Goal: Use online tool/utility: Utilize a website feature to perform a specific function

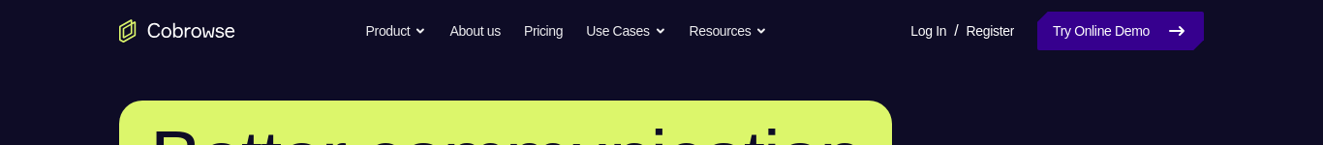
click at [1100, 26] on link "Try Online Demo" at bounding box center [1121, 31] width 167 height 39
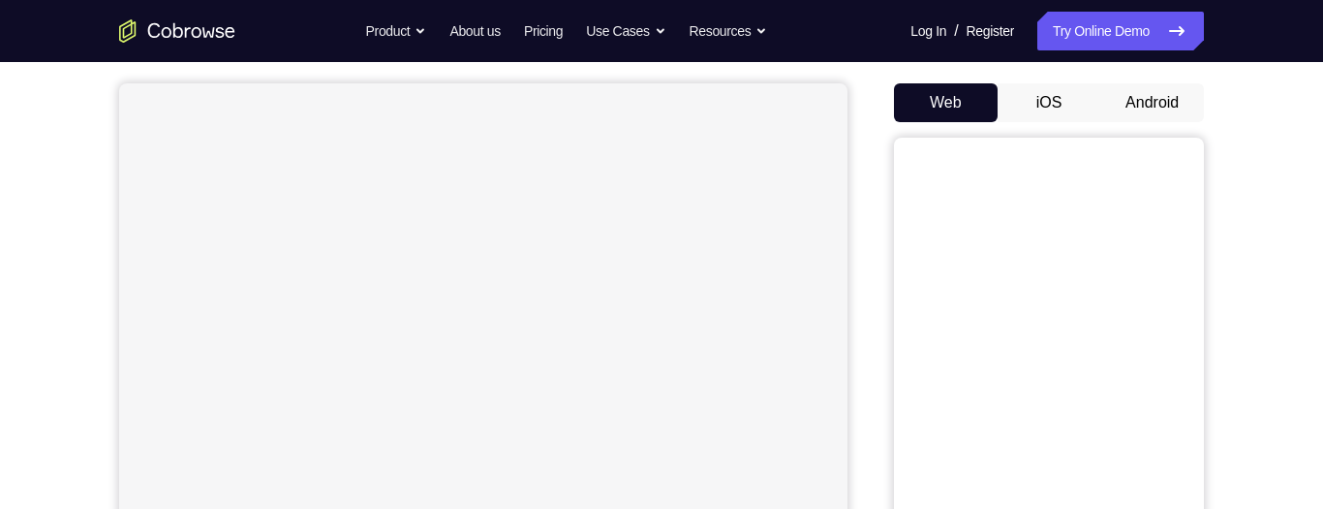
scroll to position [169, 0]
click at [1169, 103] on button "Android" at bounding box center [1153, 102] width 104 height 39
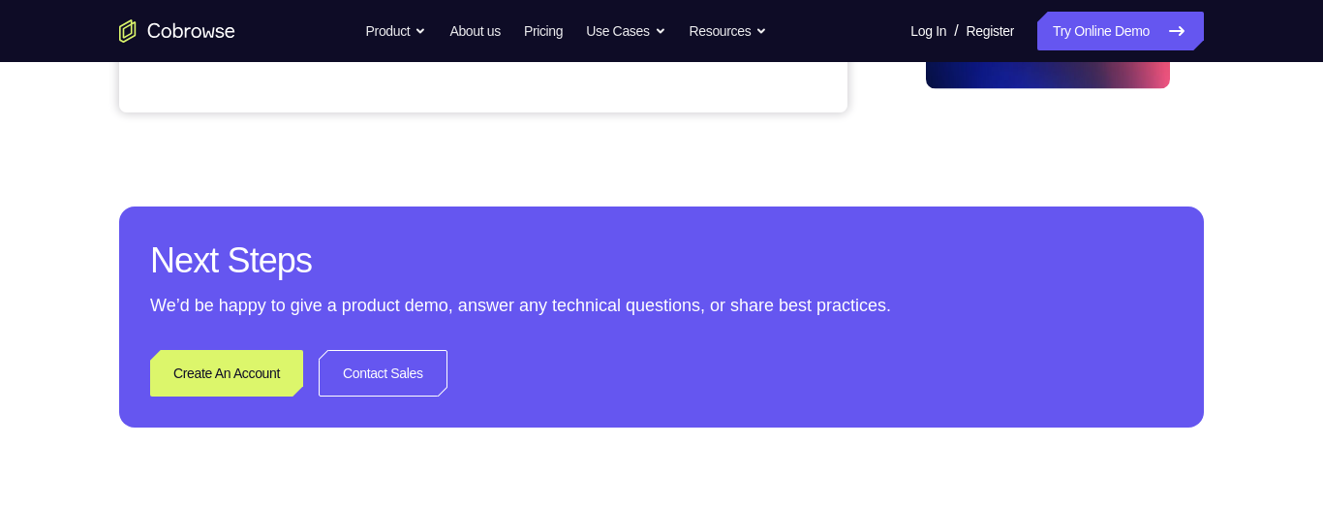
scroll to position [463, 0]
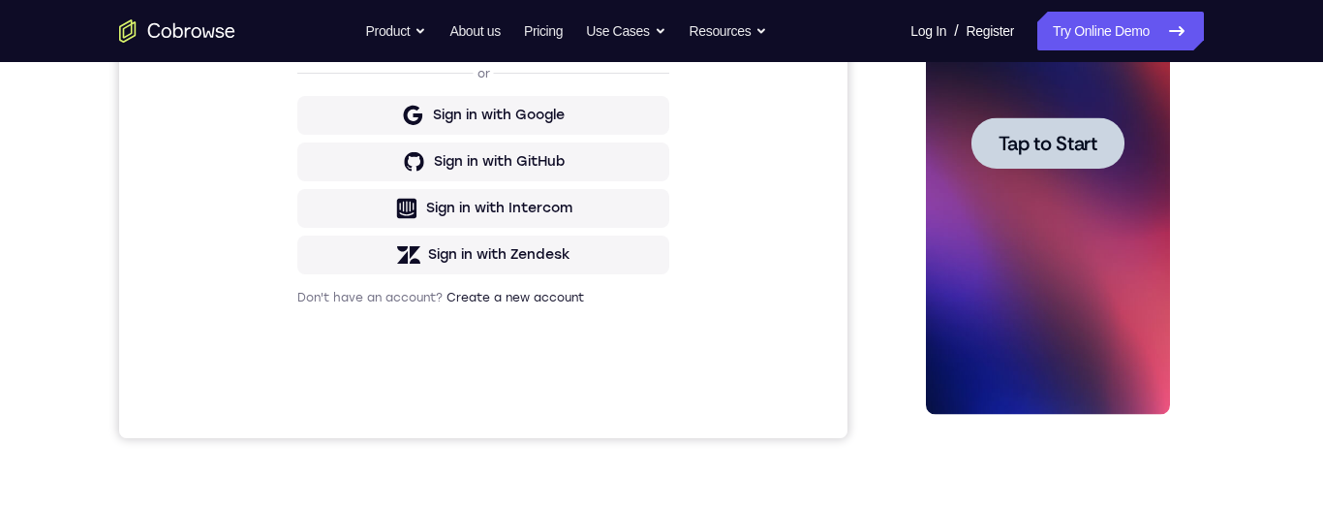
click at [1058, 150] on span "Tap to Start" at bounding box center [1047, 143] width 99 height 19
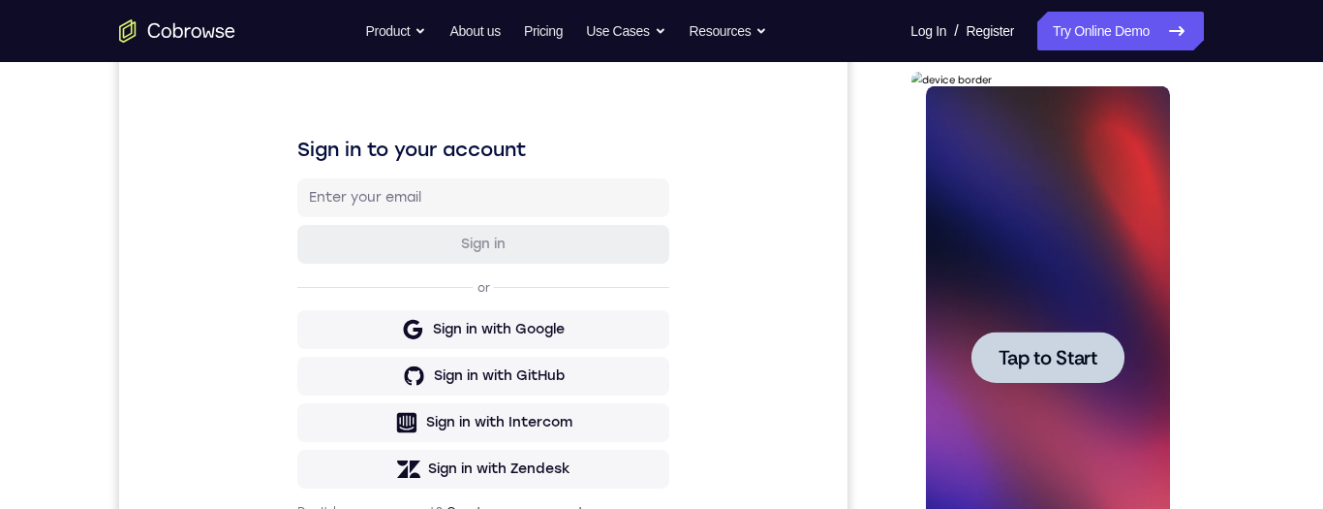
scroll to position [258, 0]
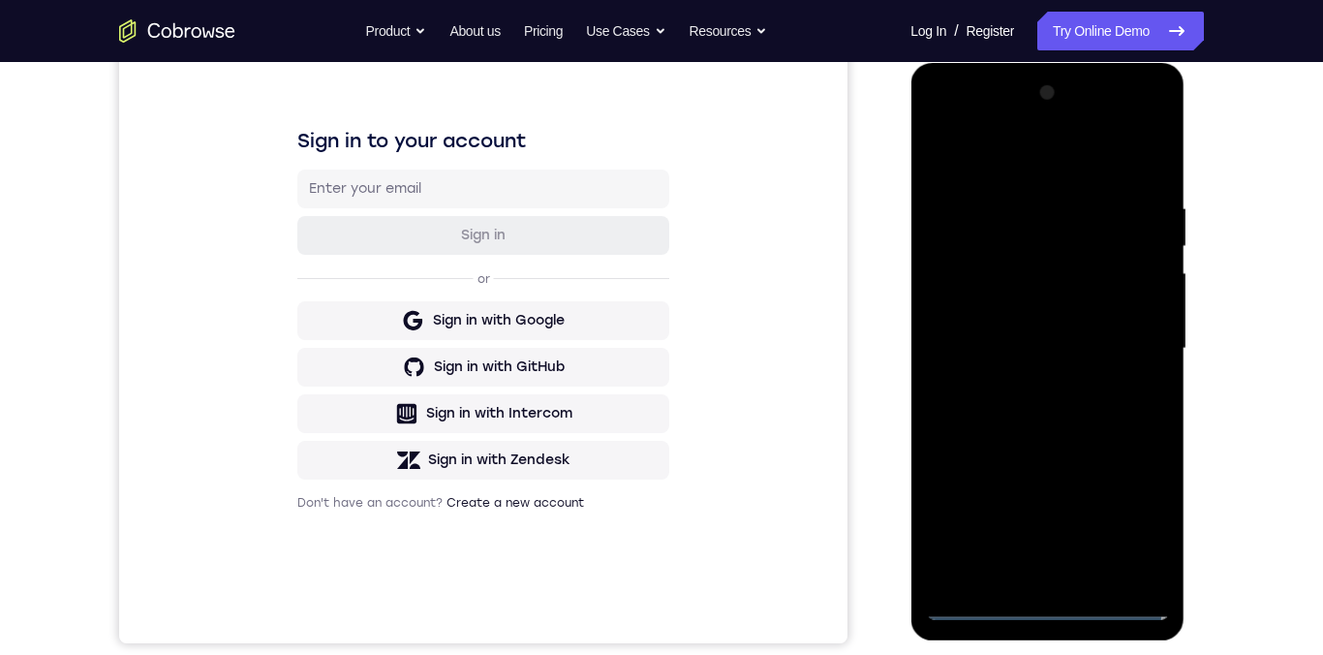
click at [1058, 508] on div at bounding box center [1047, 349] width 244 height 543
click at [1138, 508] on div at bounding box center [1047, 349] width 244 height 543
click at [946, 130] on div at bounding box center [1047, 349] width 244 height 543
click at [1026, 236] on div at bounding box center [1047, 349] width 244 height 543
click at [1038, 251] on div at bounding box center [1047, 349] width 244 height 543
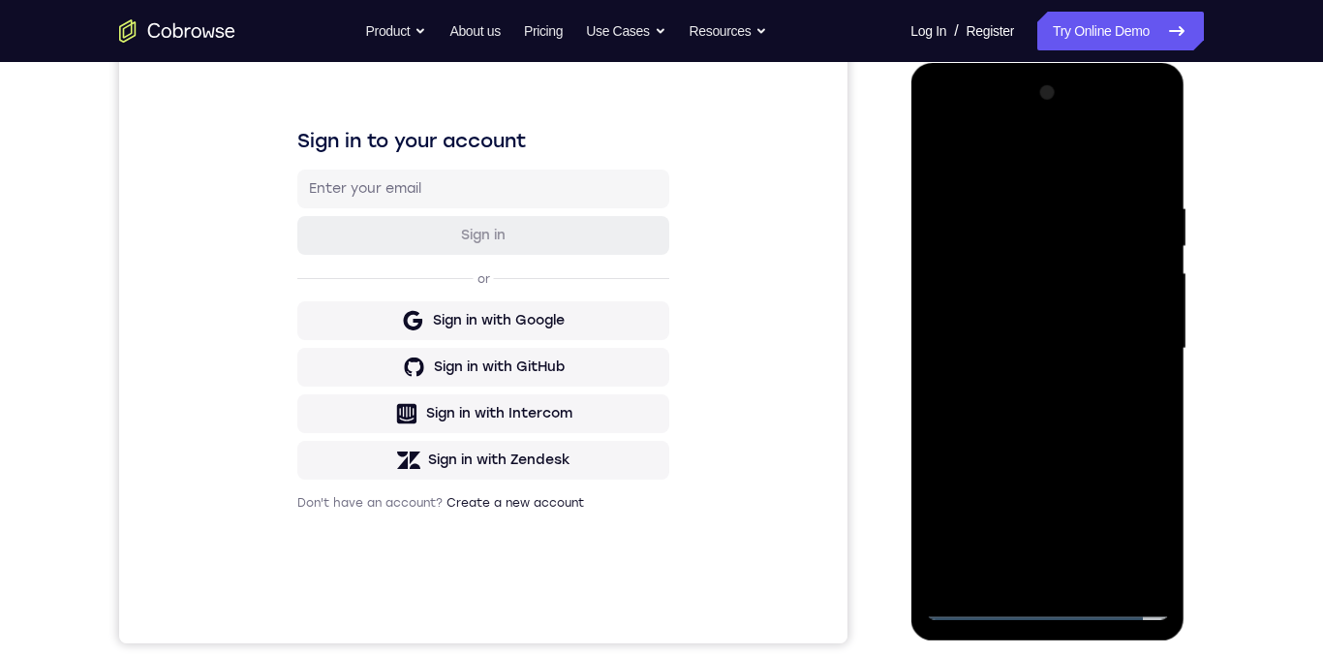
click at [1002, 279] on div at bounding box center [1047, 349] width 244 height 543
click at [1153, 159] on div at bounding box center [1047, 349] width 244 height 543
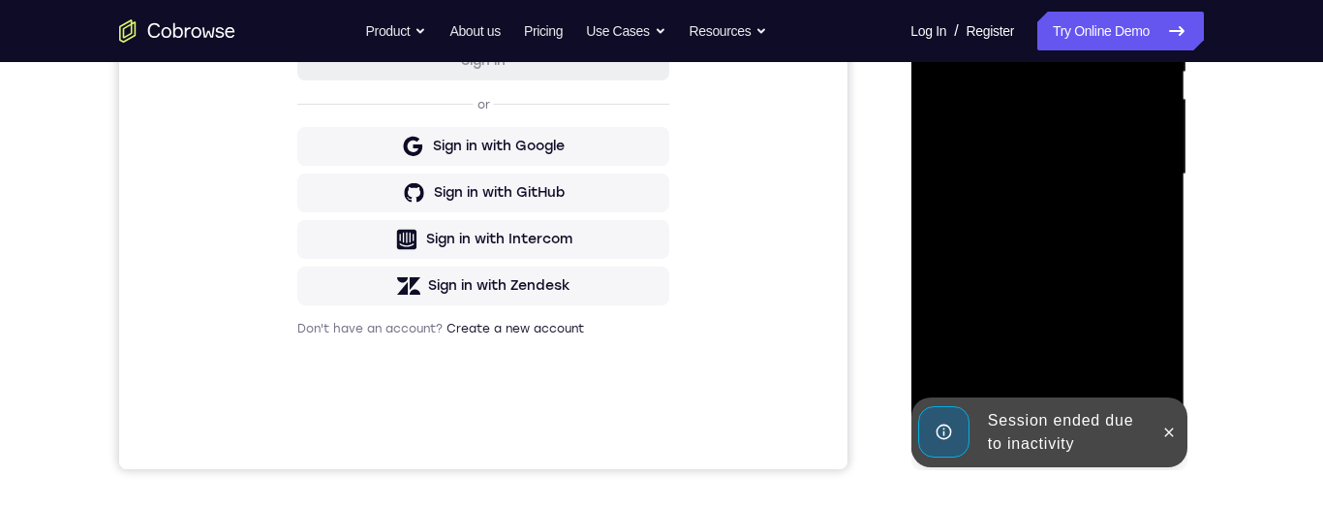
scroll to position [496, 0]
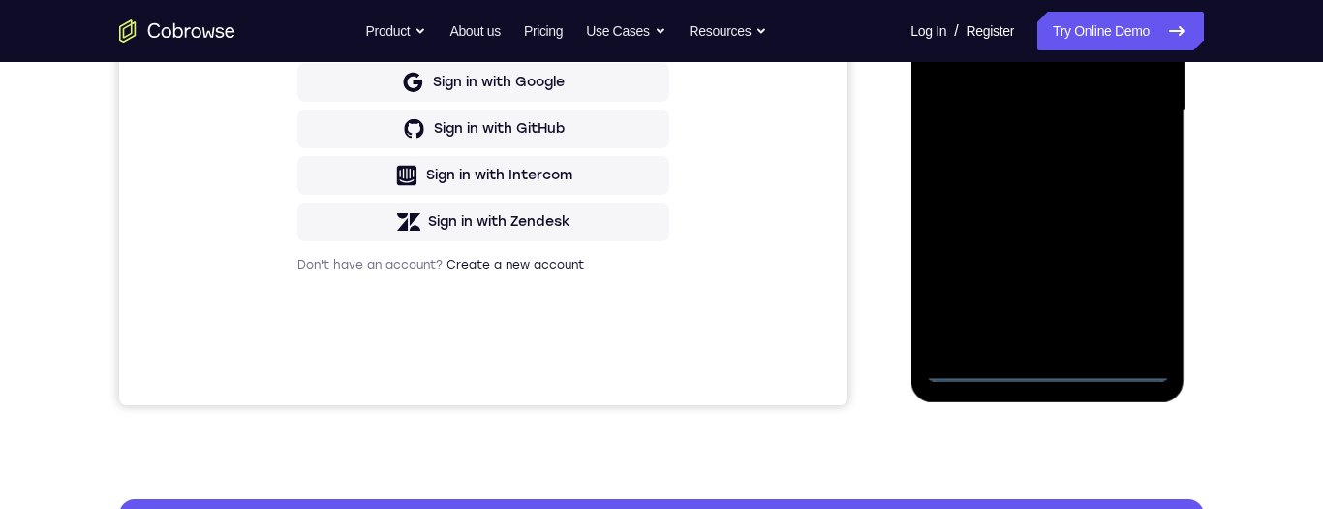
click at [1045, 371] on div at bounding box center [1047, 110] width 244 height 543
click at [1147, 280] on div at bounding box center [1047, 110] width 244 height 543
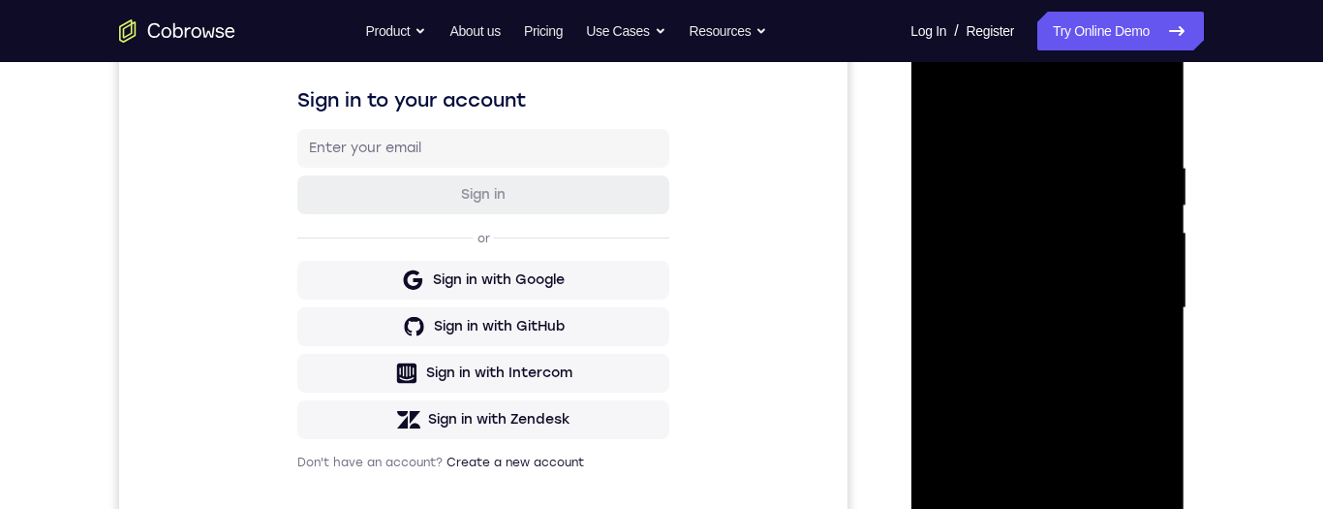
click at [958, 78] on div at bounding box center [1047, 308] width 244 height 543
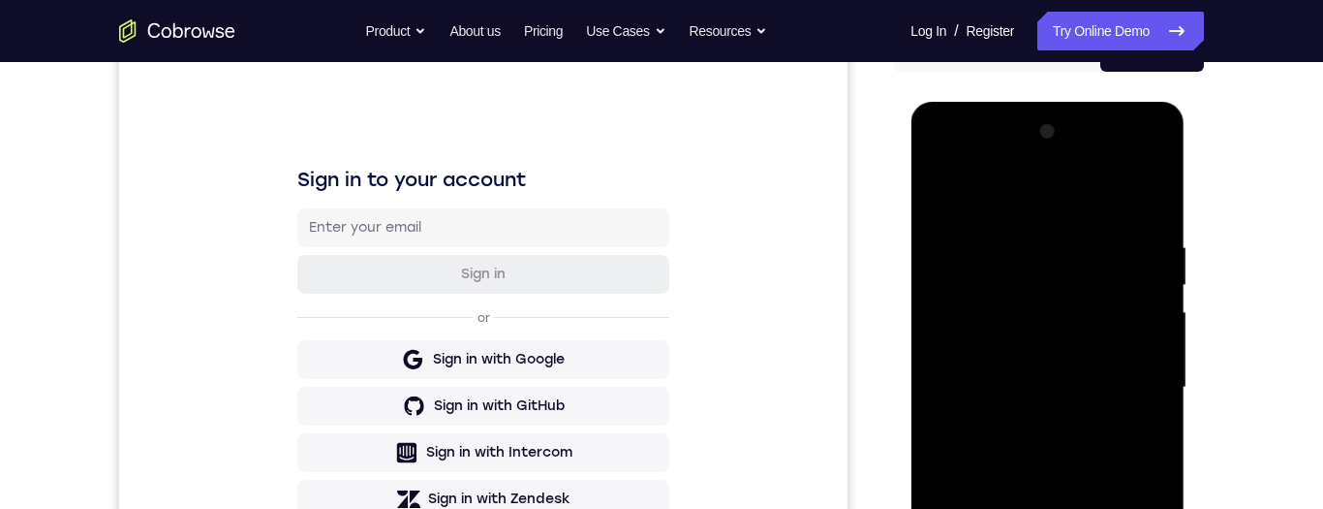
click at [1051, 271] on div at bounding box center [1047, 387] width 244 height 543
click at [981, 310] on div at bounding box center [1047, 387] width 244 height 543
click at [1154, 190] on div at bounding box center [1047, 387] width 244 height 543
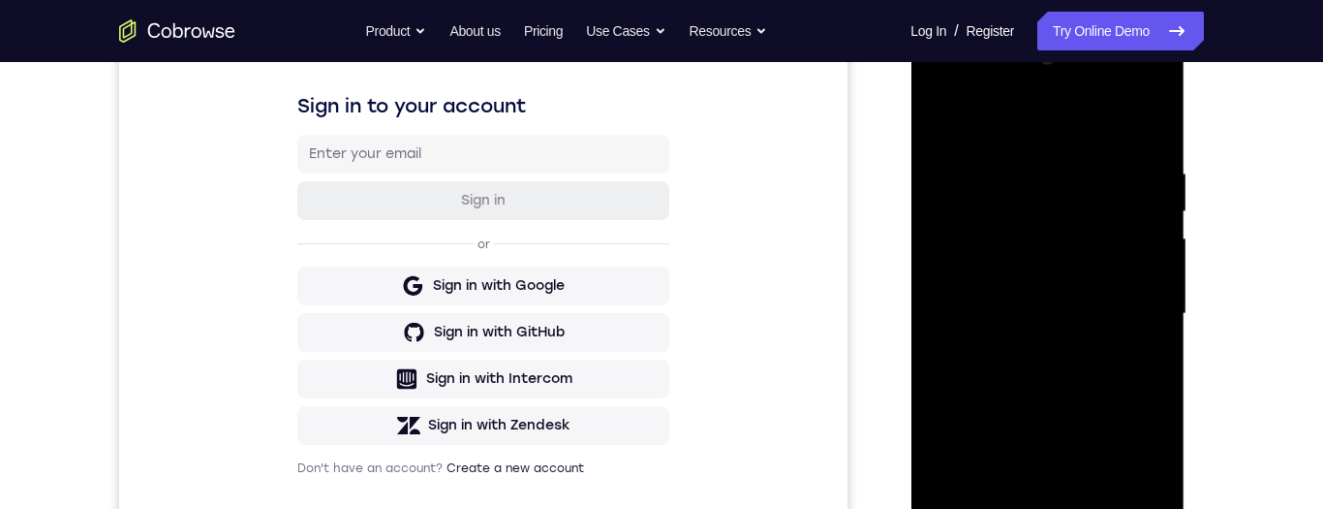
click at [1141, 300] on div at bounding box center [1047, 314] width 244 height 543
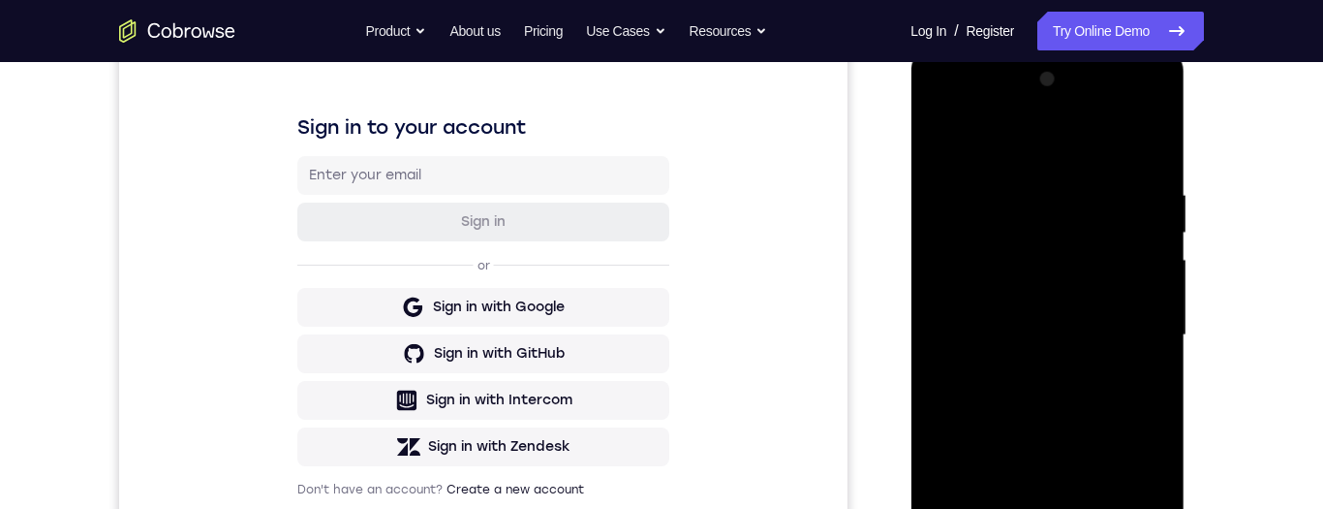
scroll to position [432, 0]
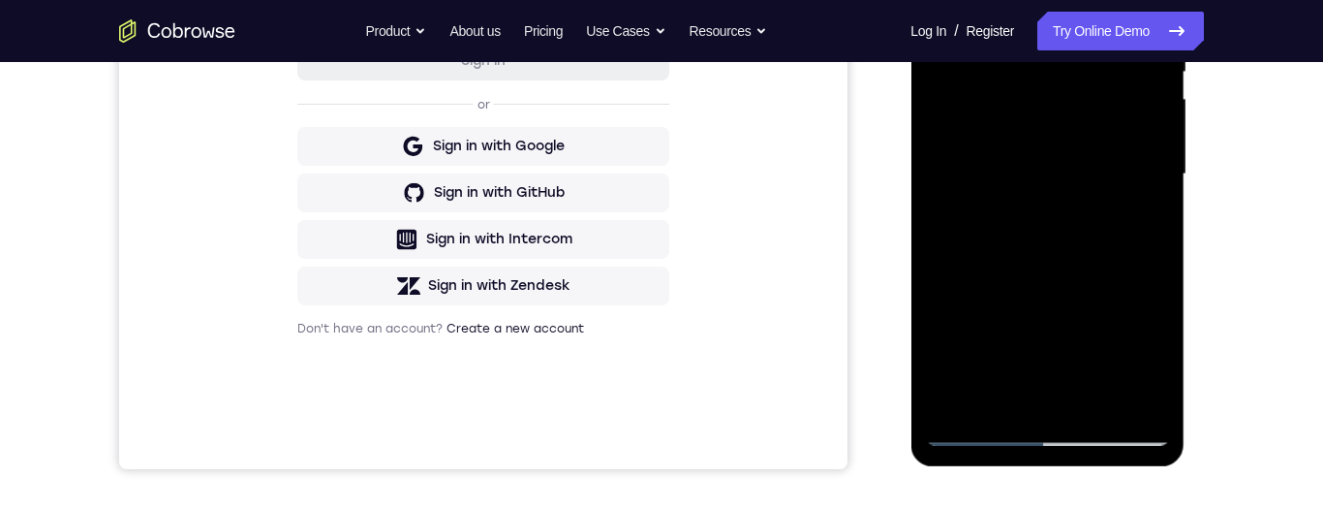
click at [987, 432] on div at bounding box center [1047, 174] width 244 height 543
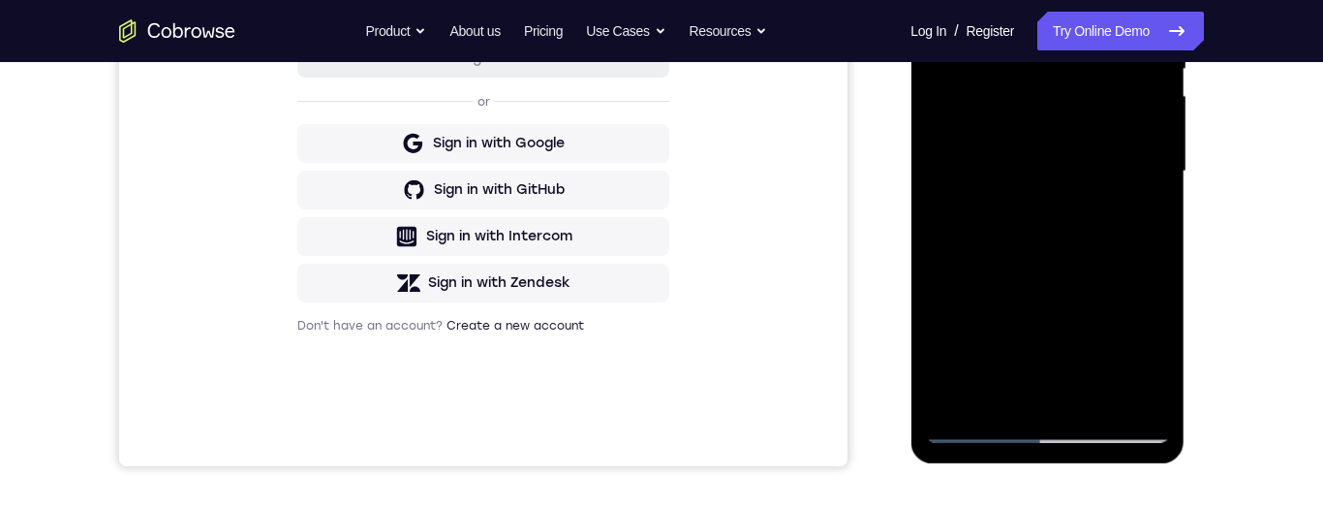
click at [1156, 221] on div at bounding box center [1047, 171] width 244 height 543
click at [1135, 331] on div at bounding box center [1047, 171] width 244 height 543
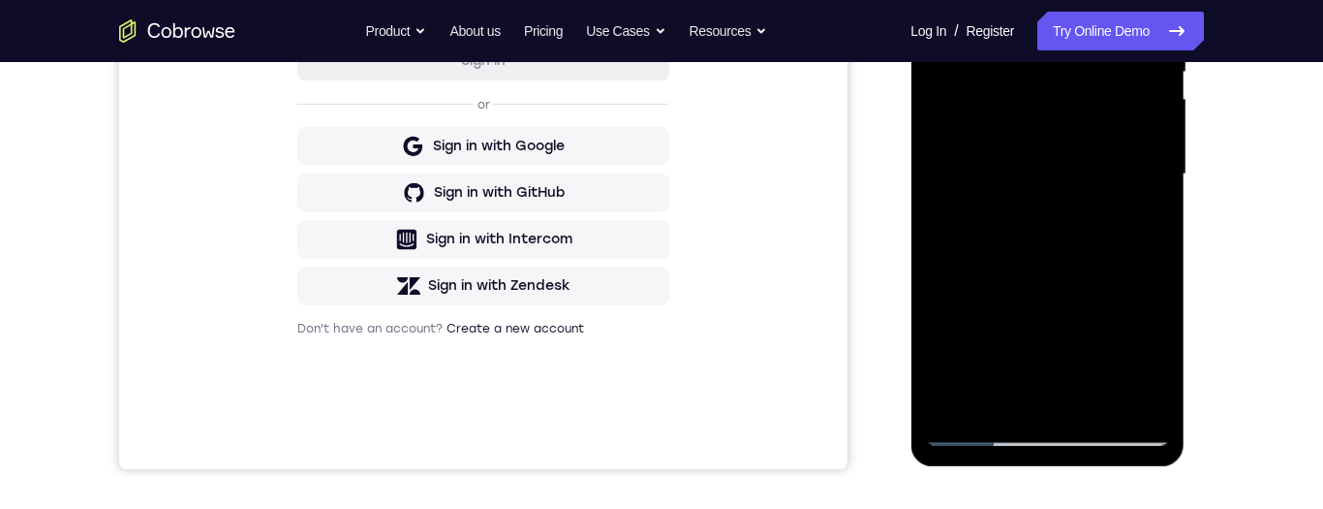
click at [1017, 348] on div at bounding box center [1047, 174] width 244 height 543
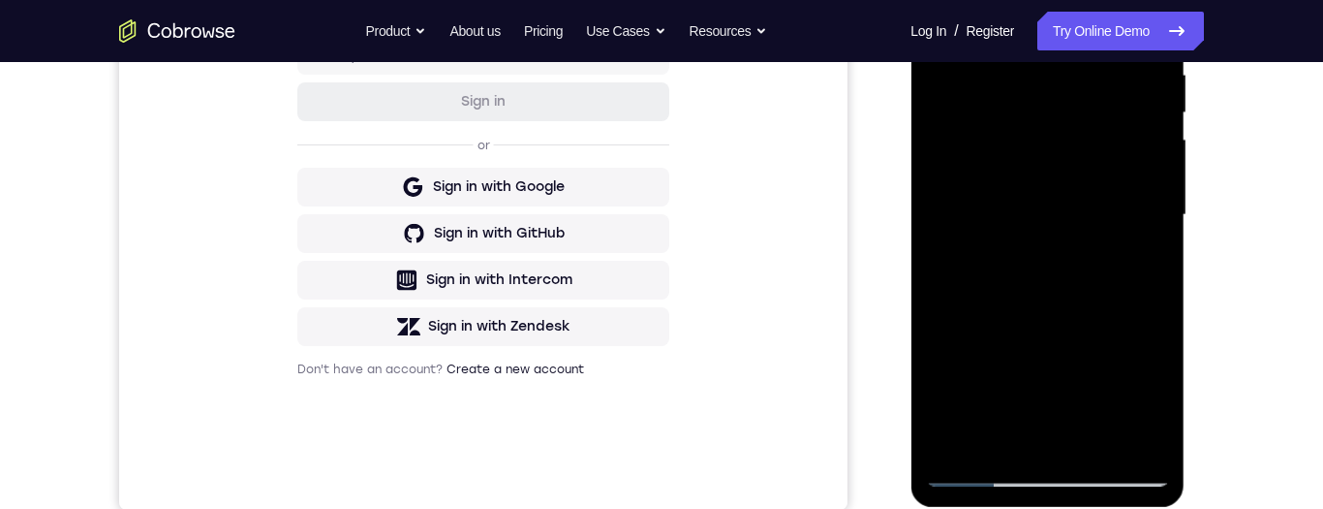
scroll to position [387, 0]
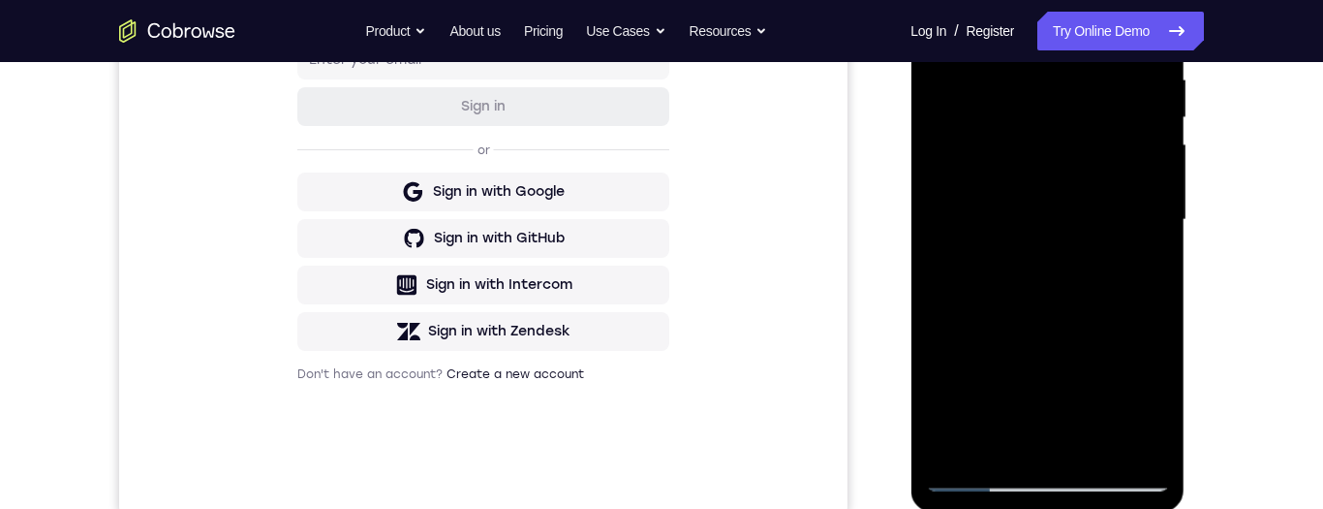
click at [1038, 228] on div at bounding box center [1047, 220] width 244 height 543
click at [1048, 228] on div at bounding box center [1047, 220] width 244 height 543
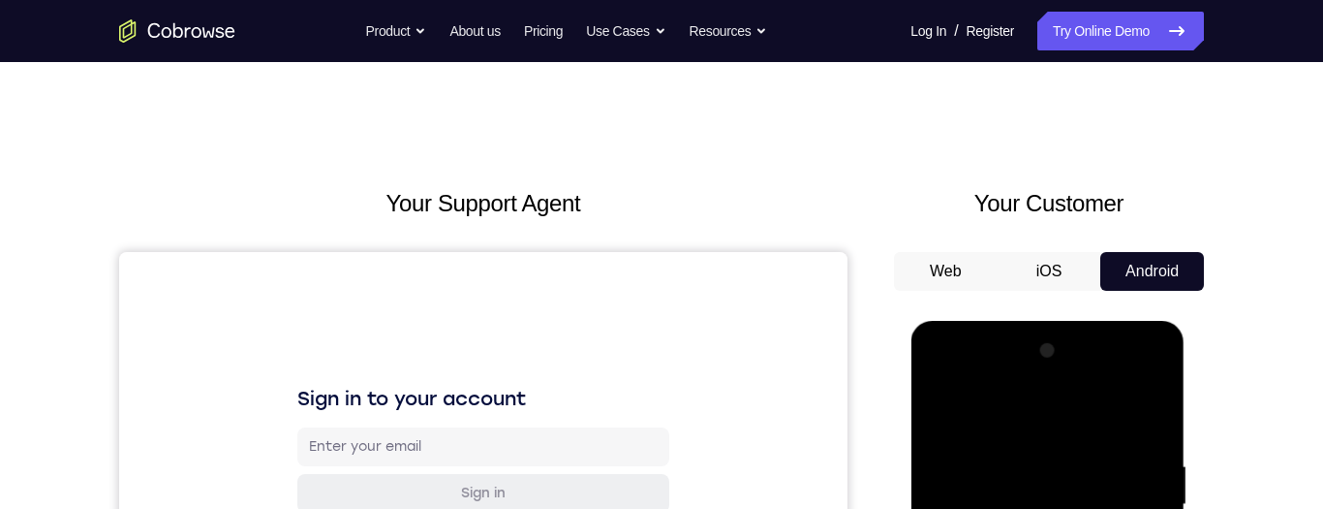
scroll to position [146, 0]
